Goal: Information Seeking & Learning: Learn about a topic

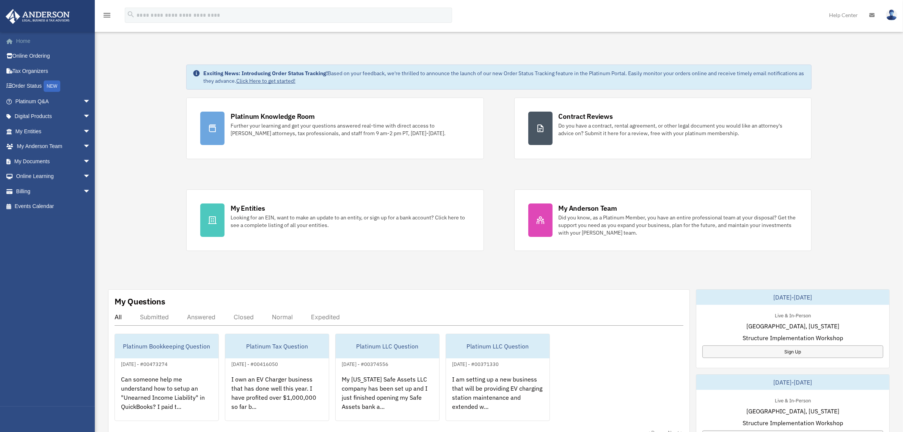
click at [19, 39] on link "Home" at bounding box center [53, 40] width 97 height 15
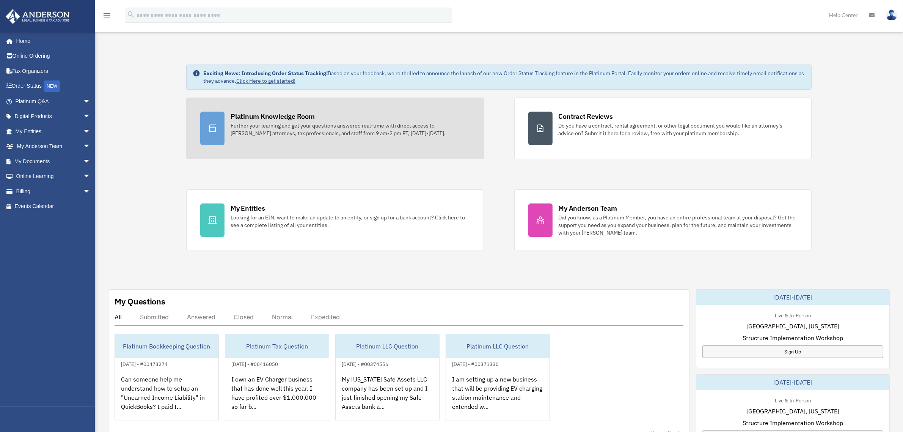
click at [211, 135] on div at bounding box center [212, 128] width 24 height 33
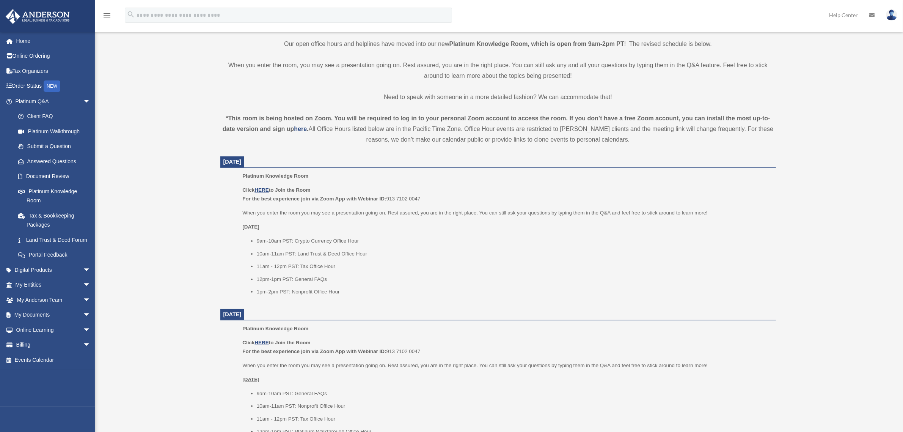
scroll to position [190, 0]
click at [264, 187] on u "HERE" at bounding box center [262, 188] width 14 height 6
click at [269, 188] on u "HERE" at bounding box center [262, 188] width 14 height 6
click at [264, 186] on u "HERE" at bounding box center [262, 188] width 14 height 6
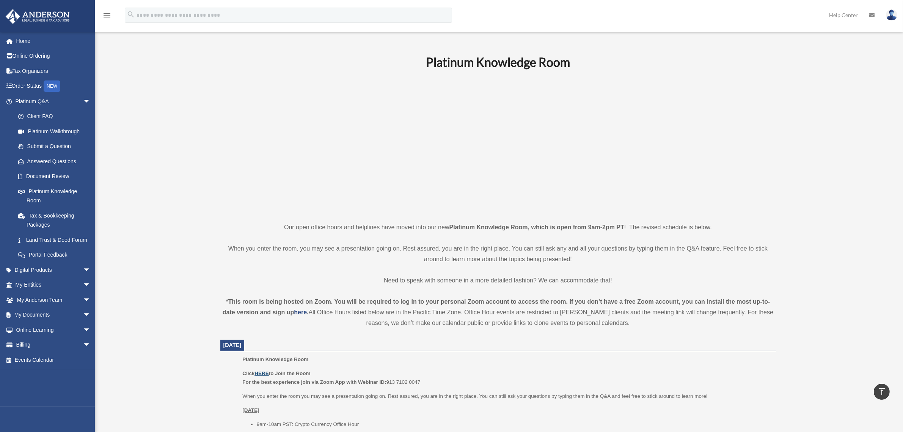
scroll to position [0, 0]
